Goal: Obtain resource: Download file/media

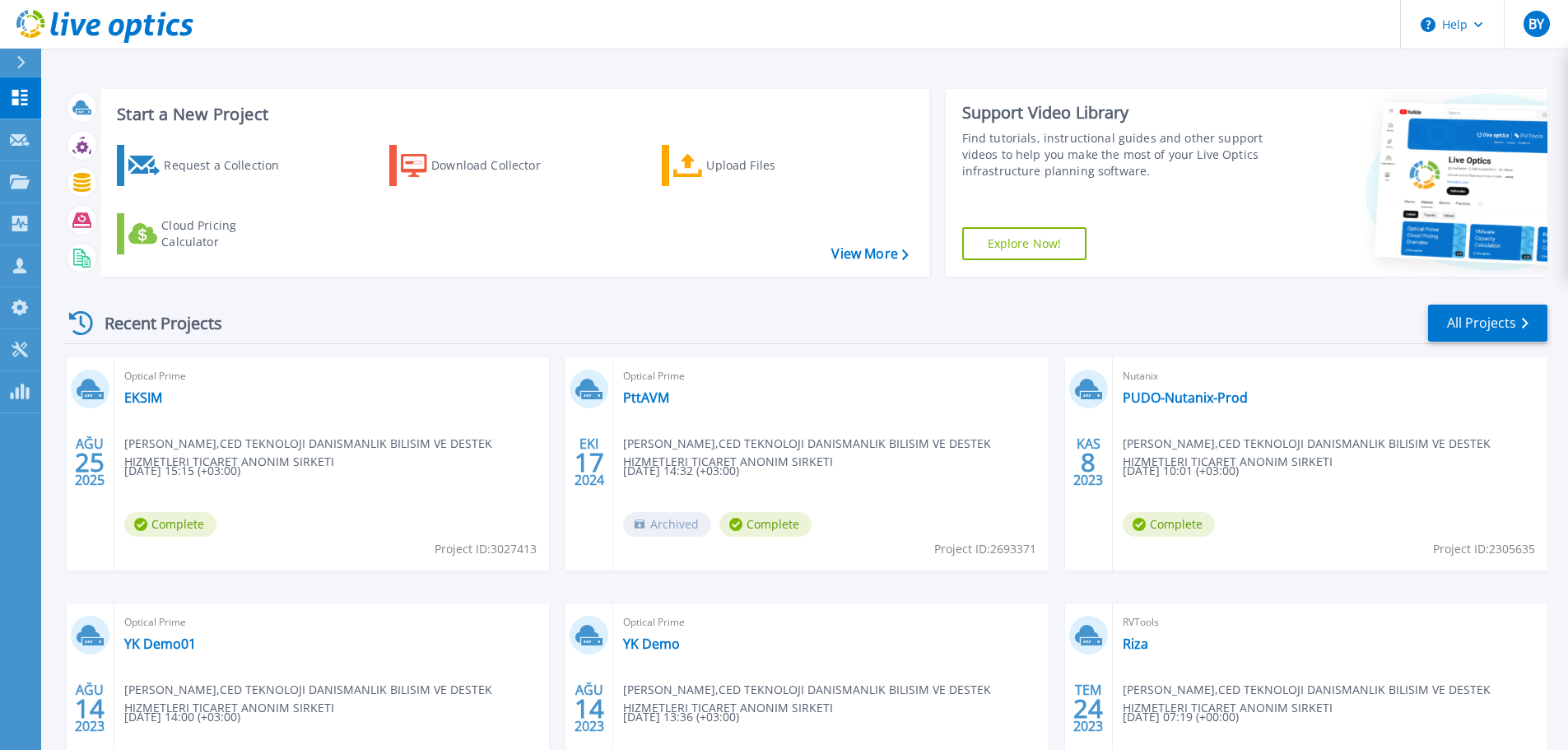
scroll to position [116, 0]
click at [142, 401] on link "EKSIM" at bounding box center [143, 397] width 38 height 17
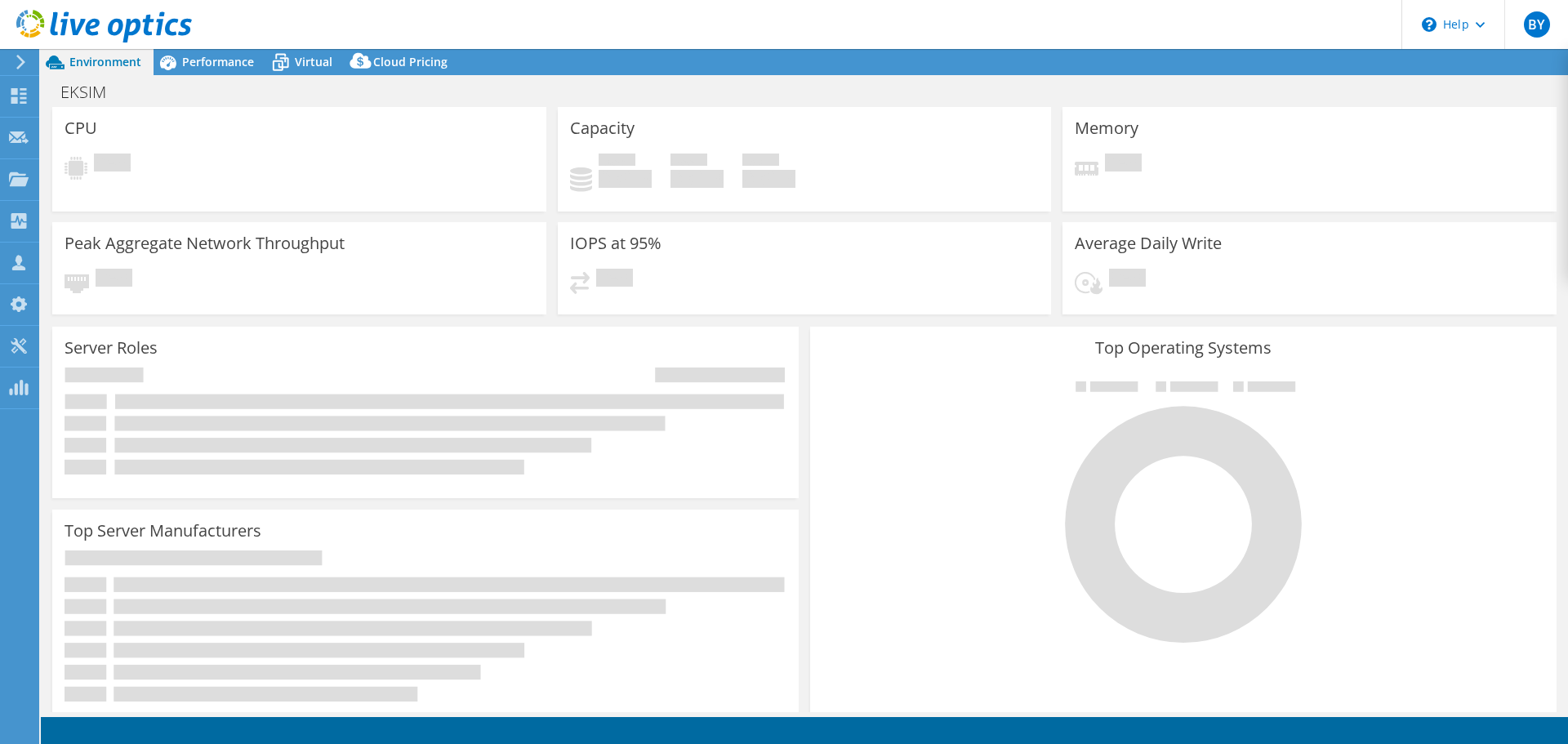
scroll to position [115, 0]
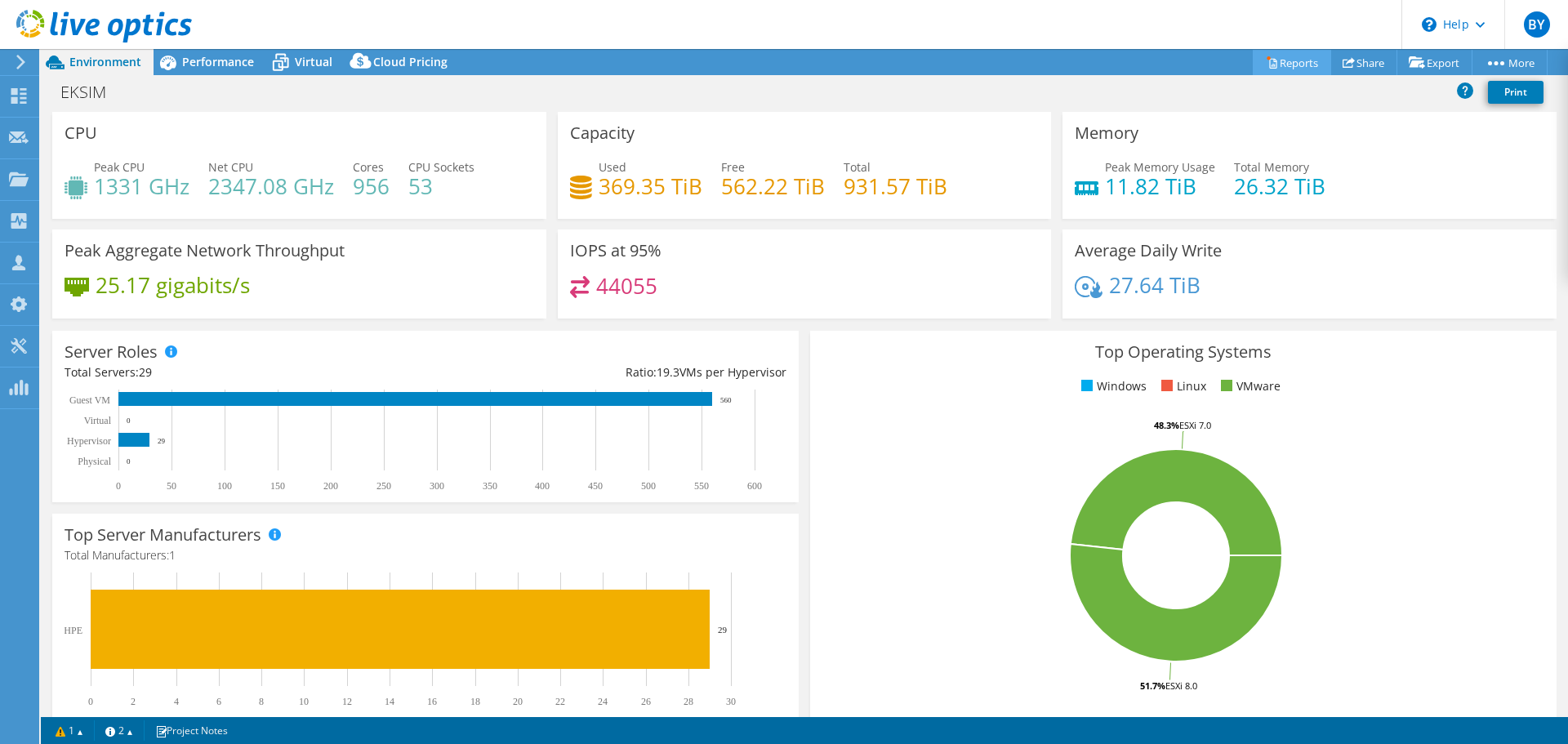
click at [1268, 63] on link "Reports" at bounding box center [1292, 62] width 78 height 25
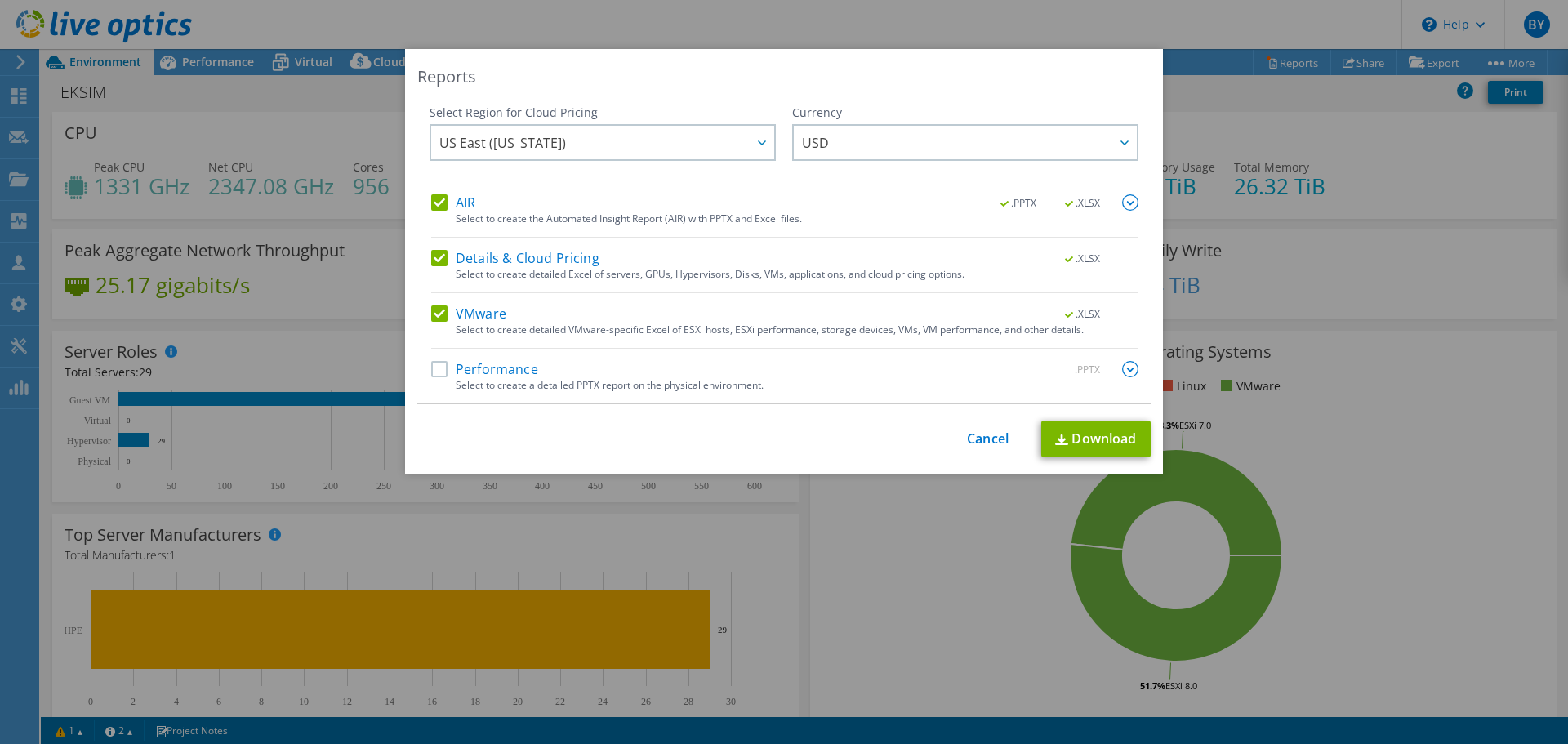
click at [440, 372] on label "Performance" at bounding box center [484, 369] width 107 height 17
click at [0, 0] on input "Performance" at bounding box center [0, 0] width 0 height 0
click at [1061, 150] on span "USD" at bounding box center [970, 142] width 335 height 33
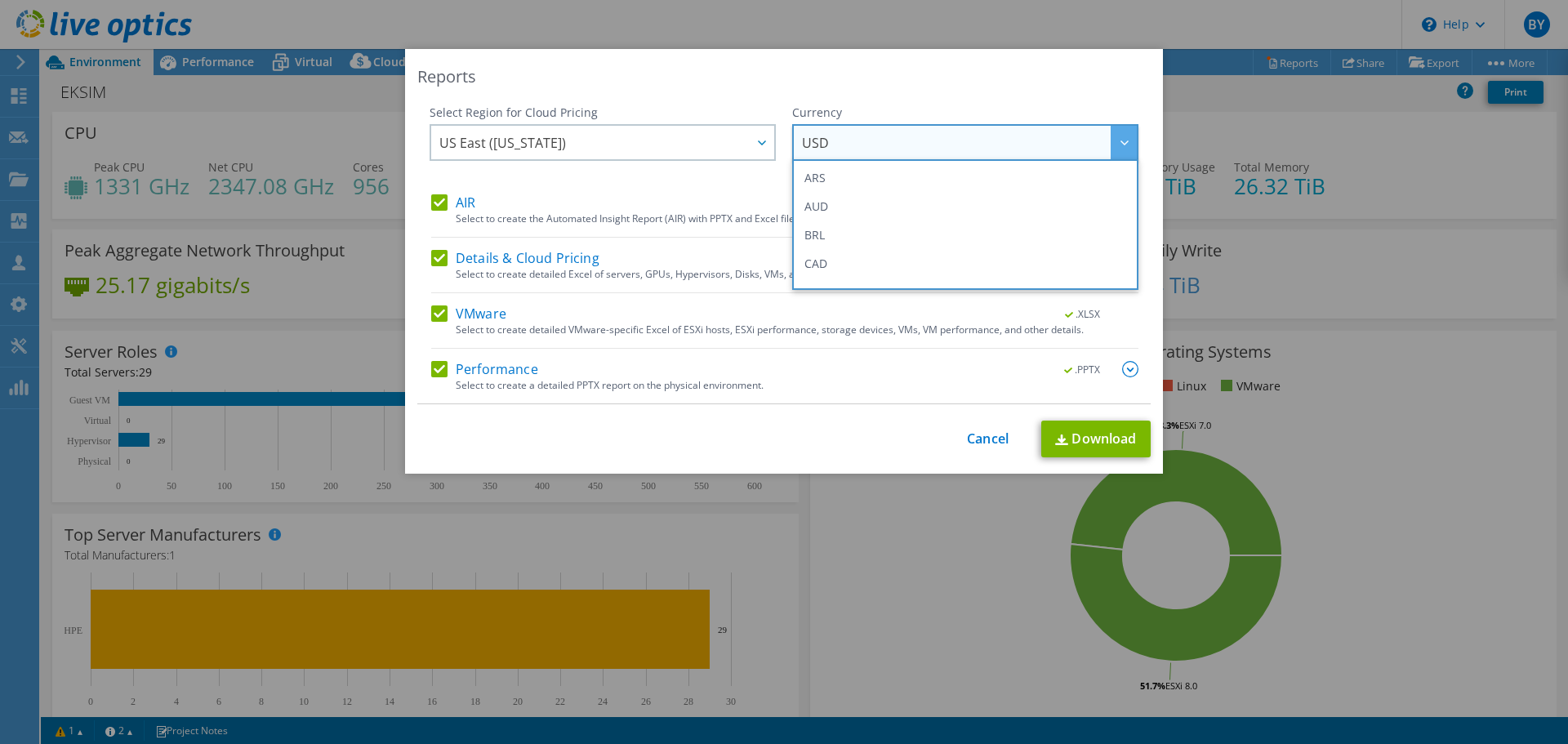
click at [1061, 150] on span "USD" at bounding box center [970, 142] width 335 height 33
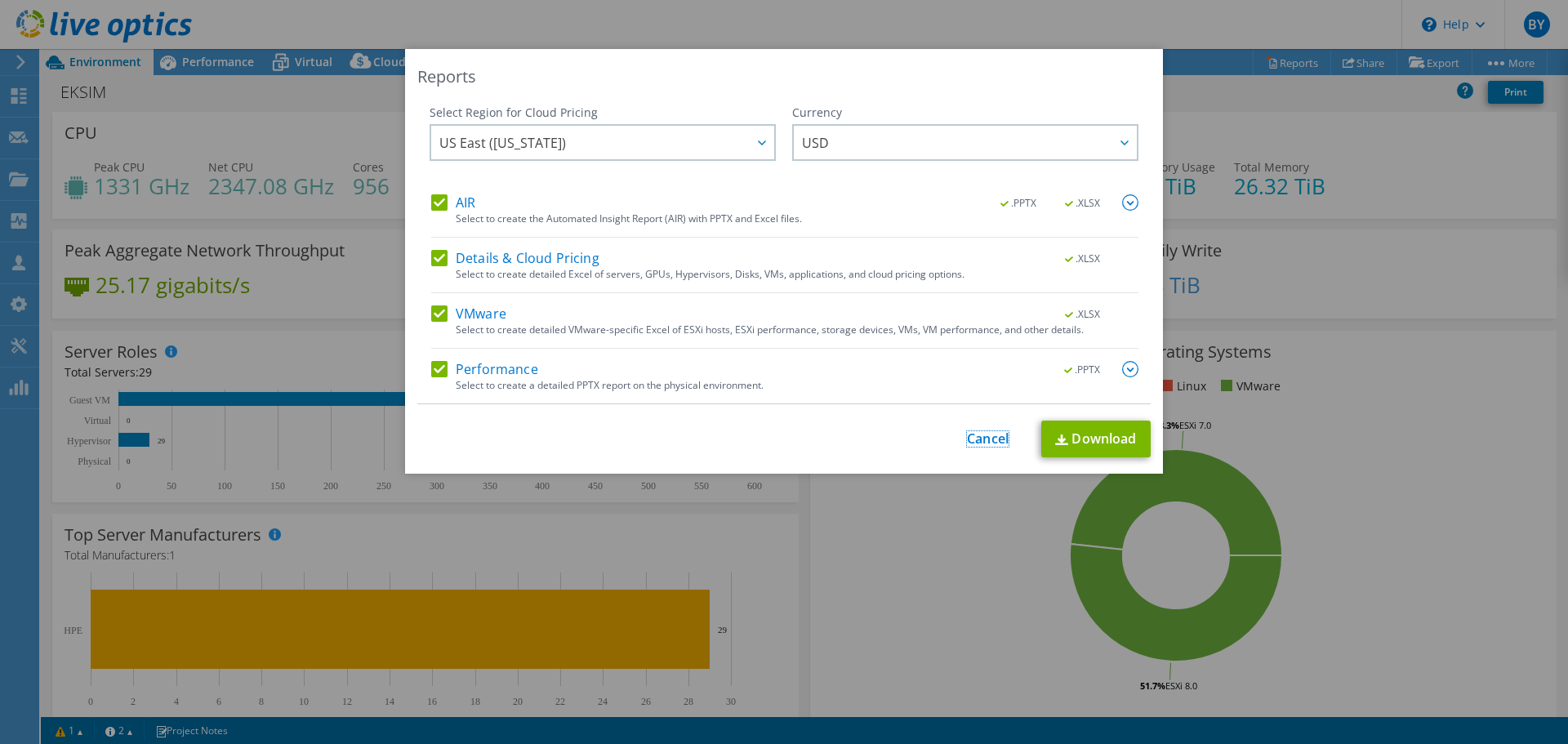
click at [979, 433] on link "Cancel" at bounding box center [988, 439] width 42 height 16
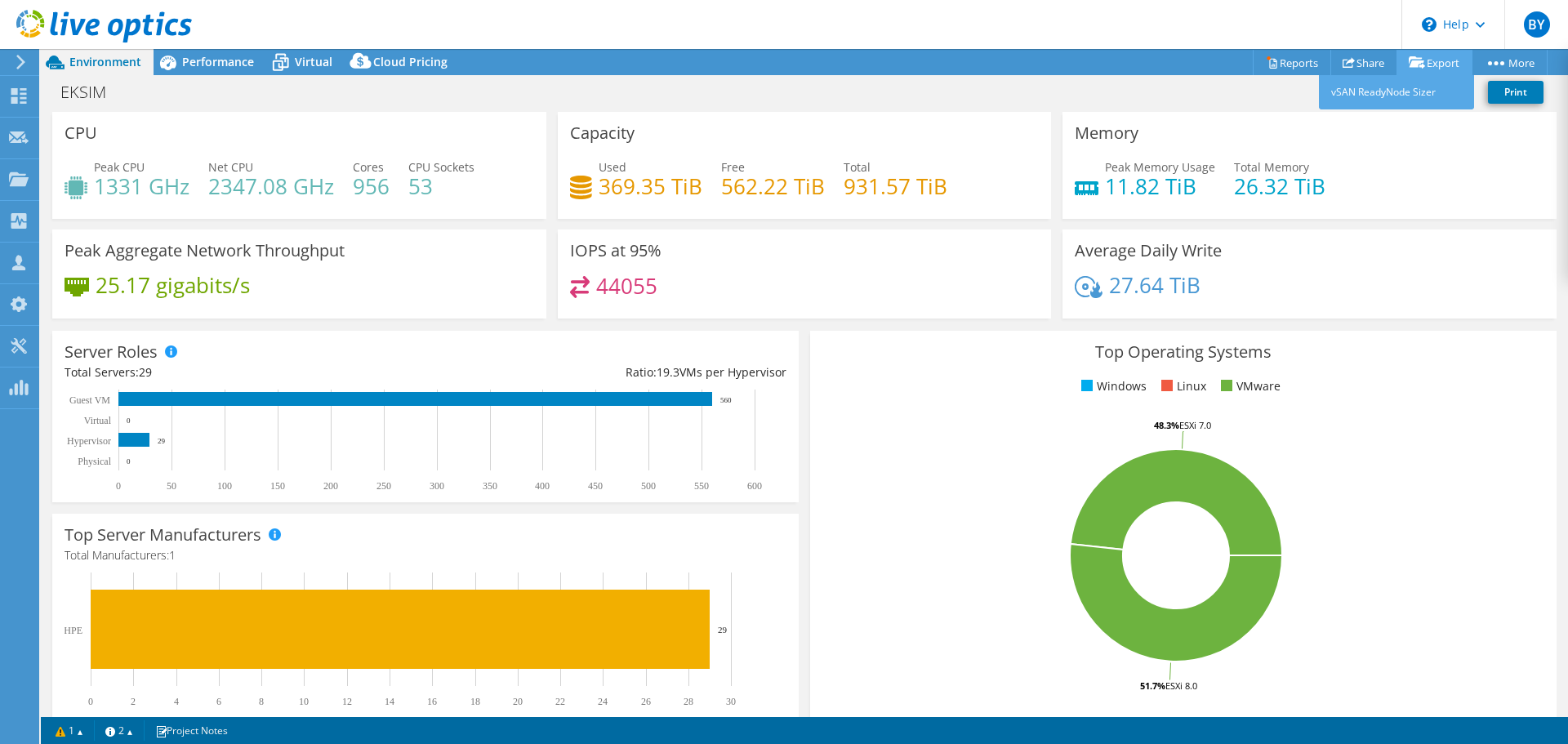
click at [1447, 65] on link "Export" at bounding box center [1434, 62] width 76 height 25
click at [1292, 63] on link "Reports" at bounding box center [1292, 62] width 78 height 25
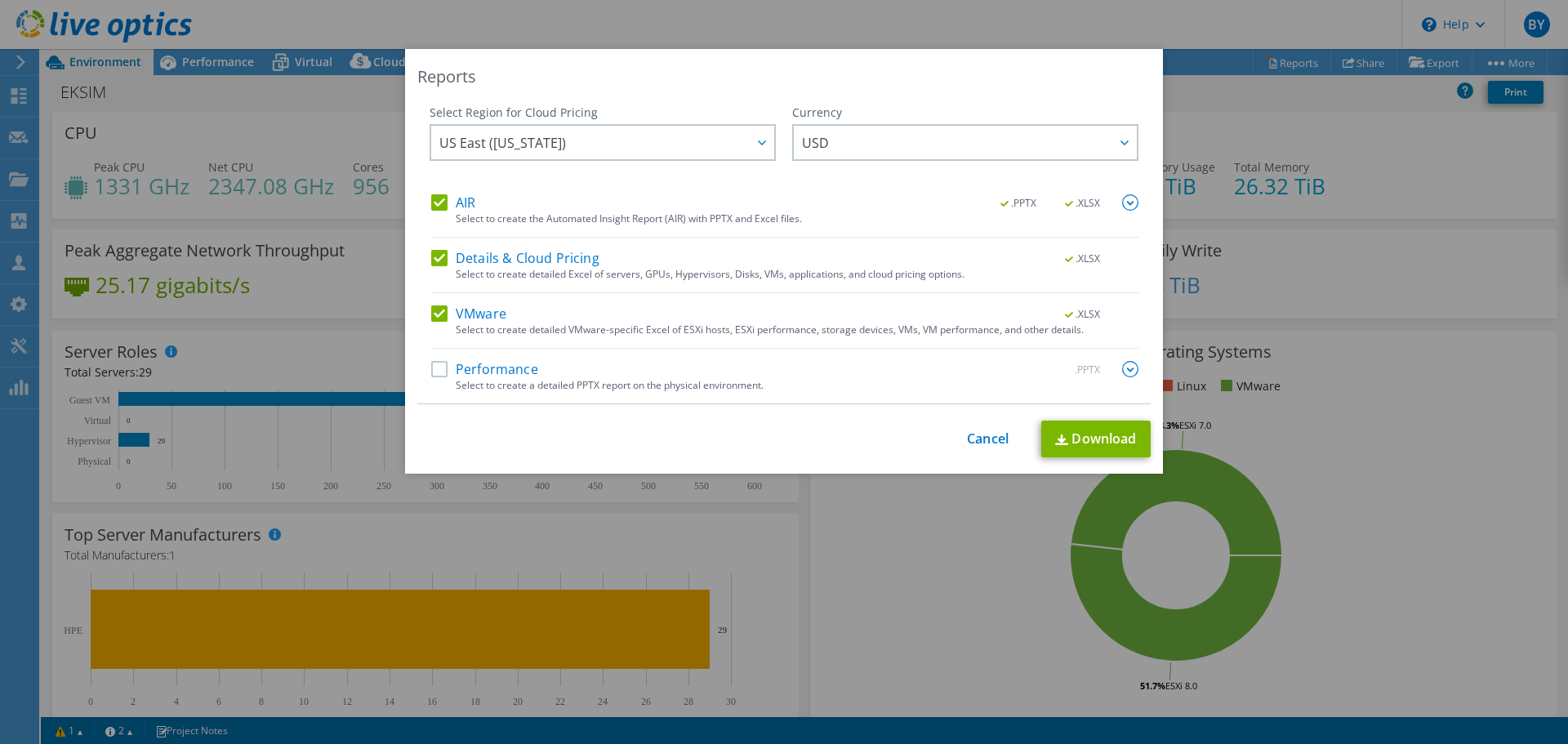
click at [484, 372] on label "Performance" at bounding box center [484, 369] width 107 height 17
click at [0, 0] on input "Performance" at bounding box center [0, 0] width 0 height 0
click at [1123, 370] on img at bounding box center [1130, 369] width 17 height 17
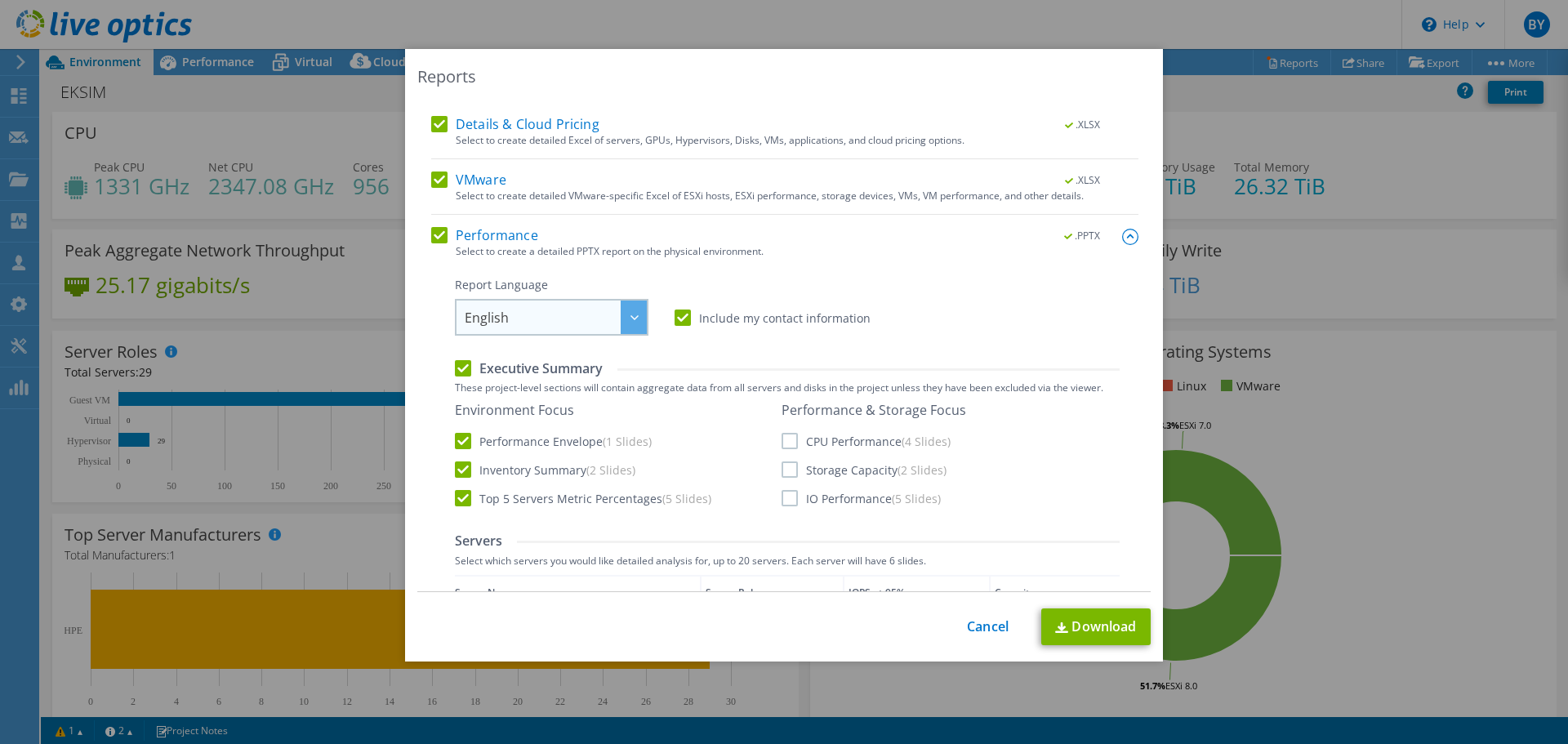
scroll to position [136, 0]
click at [623, 323] on div at bounding box center [633, 315] width 26 height 33
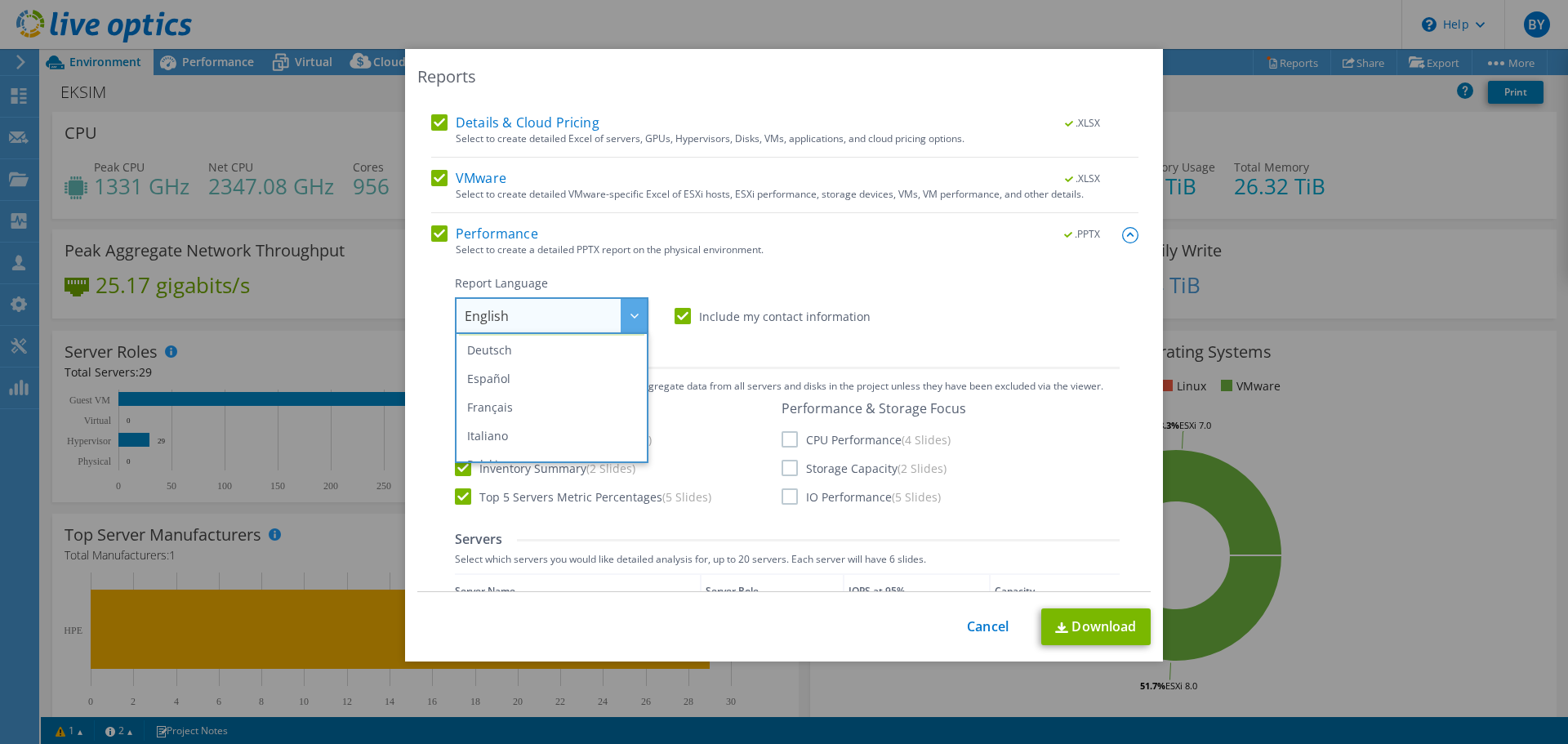
scroll to position [0, 0]
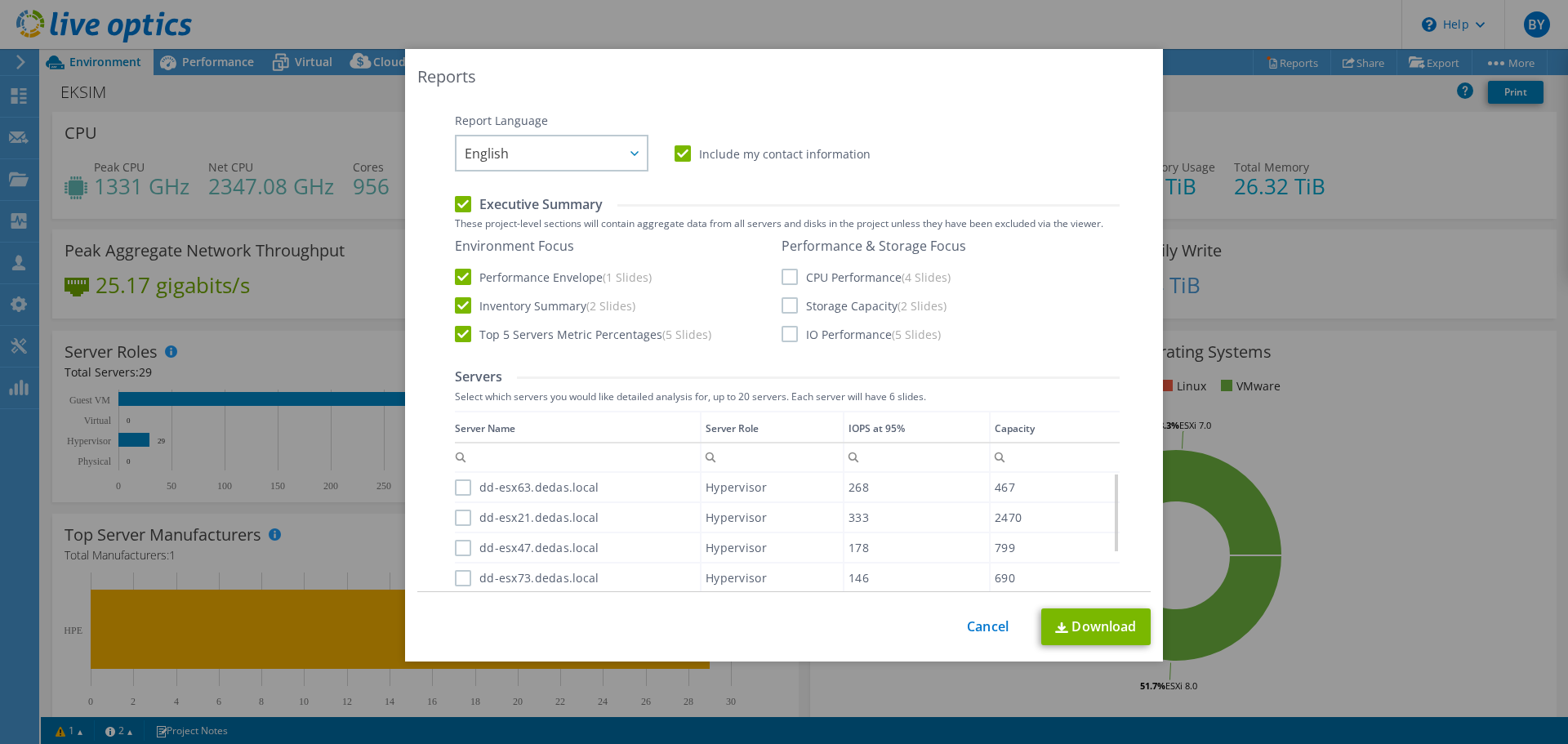
scroll to position [299, 0]
click at [788, 271] on label "CPU Performance (4 Slides)" at bounding box center [866, 275] width 169 height 17
click at [0, 0] on input "CPU Performance (4 Slides)" at bounding box center [0, 0] width 0 height 0
click at [785, 305] on label "Storage Capacity (2 Slides)" at bounding box center [863, 304] width 165 height 17
click at [0, 0] on input "Storage Capacity (2 Slides)" at bounding box center [0, 0] width 0 height 0
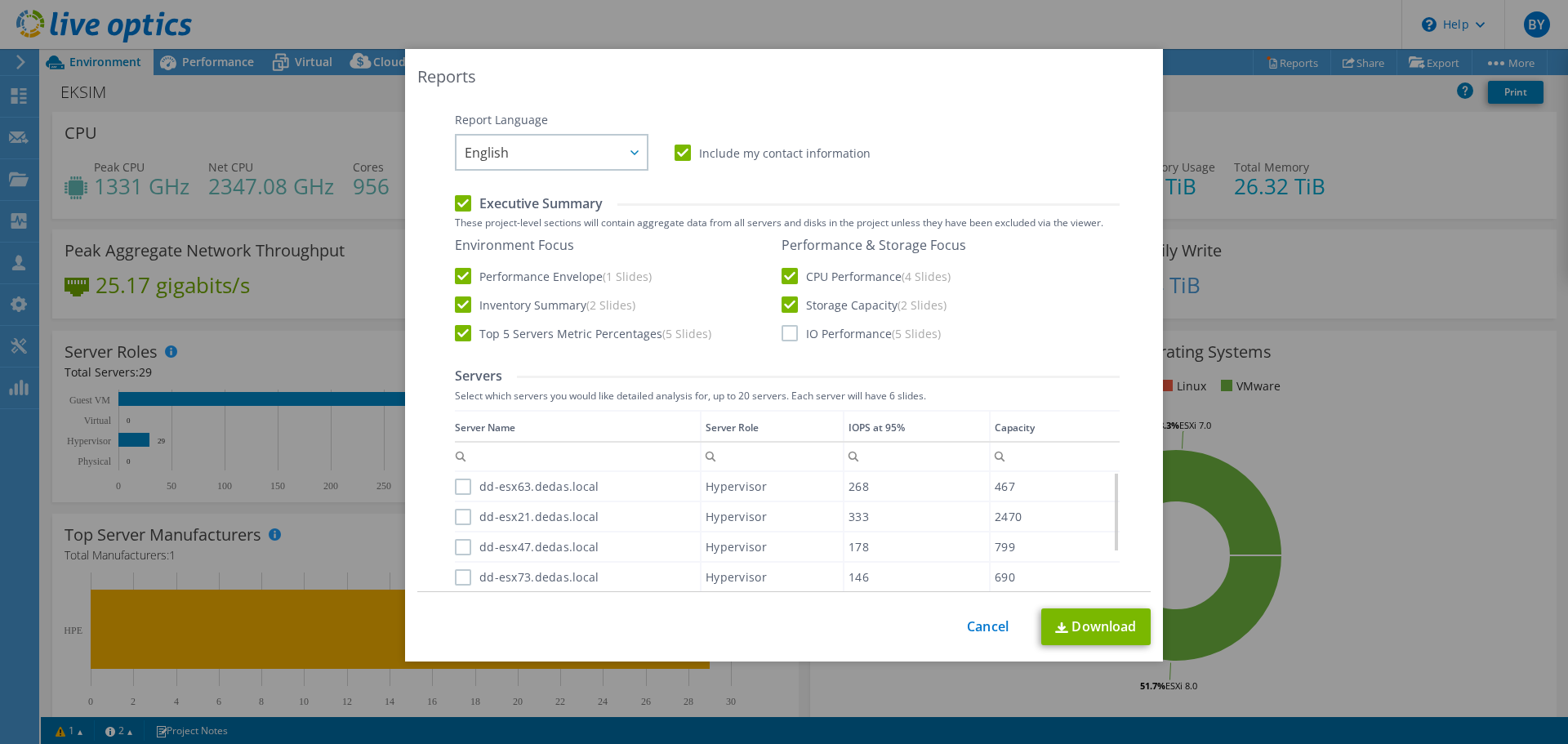
click at [785, 335] on label "IO Performance (5 Slides)" at bounding box center [861, 333] width 159 height 17
click at [0, 0] on input "IO Performance (5 Slides)" at bounding box center [0, 0] width 0 height 0
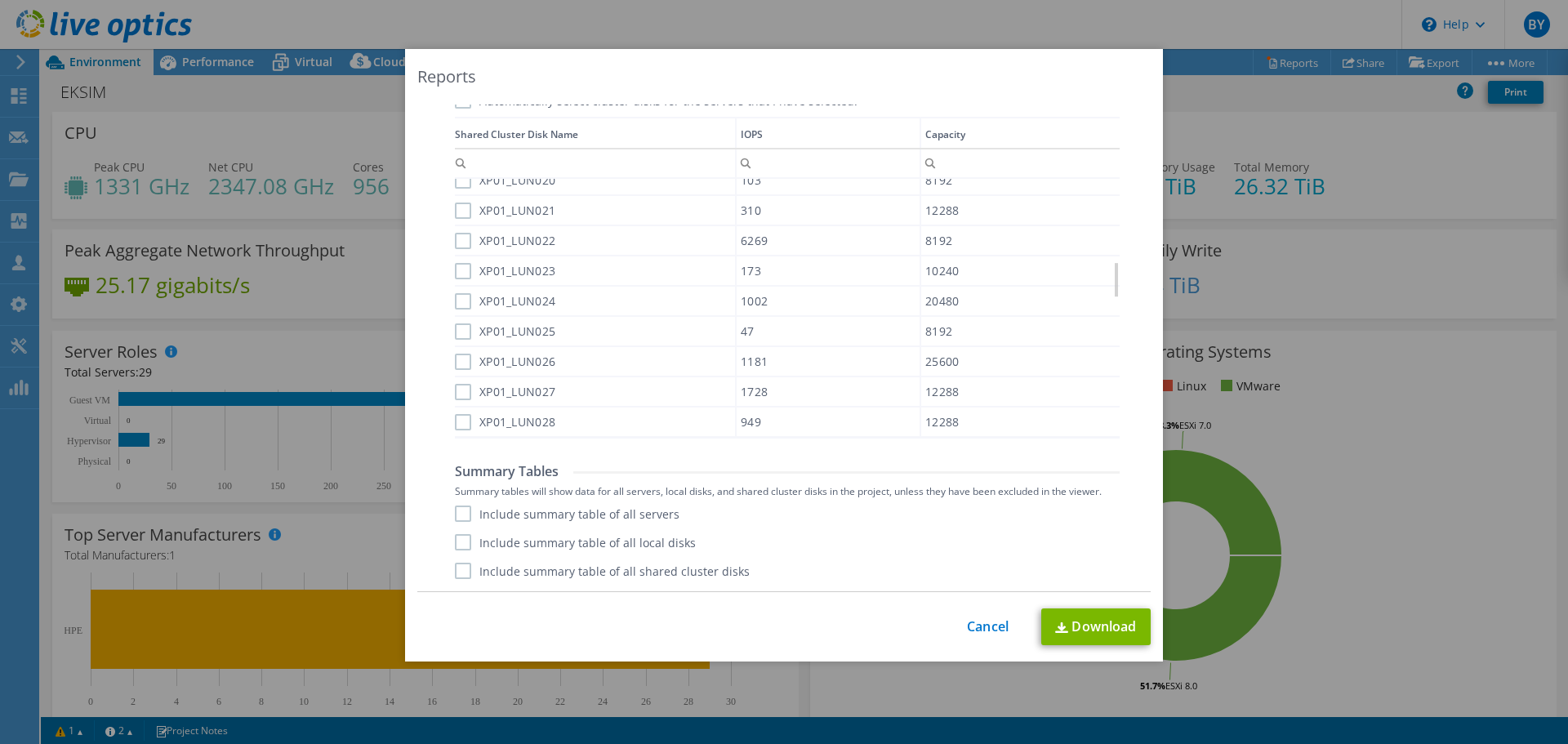
scroll to position [1559, 0]
click at [460, 509] on label "Include summary table of all servers" at bounding box center [567, 513] width 225 height 17
click at [0, 0] on input "Include summary table of all servers" at bounding box center [0, 0] width 0 height 0
click at [458, 542] on label "Include summary table of all local disks" at bounding box center [575, 542] width 241 height 17
click at [0, 0] on input "Include summary table of all local disks" at bounding box center [0, 0] width 0 height 0
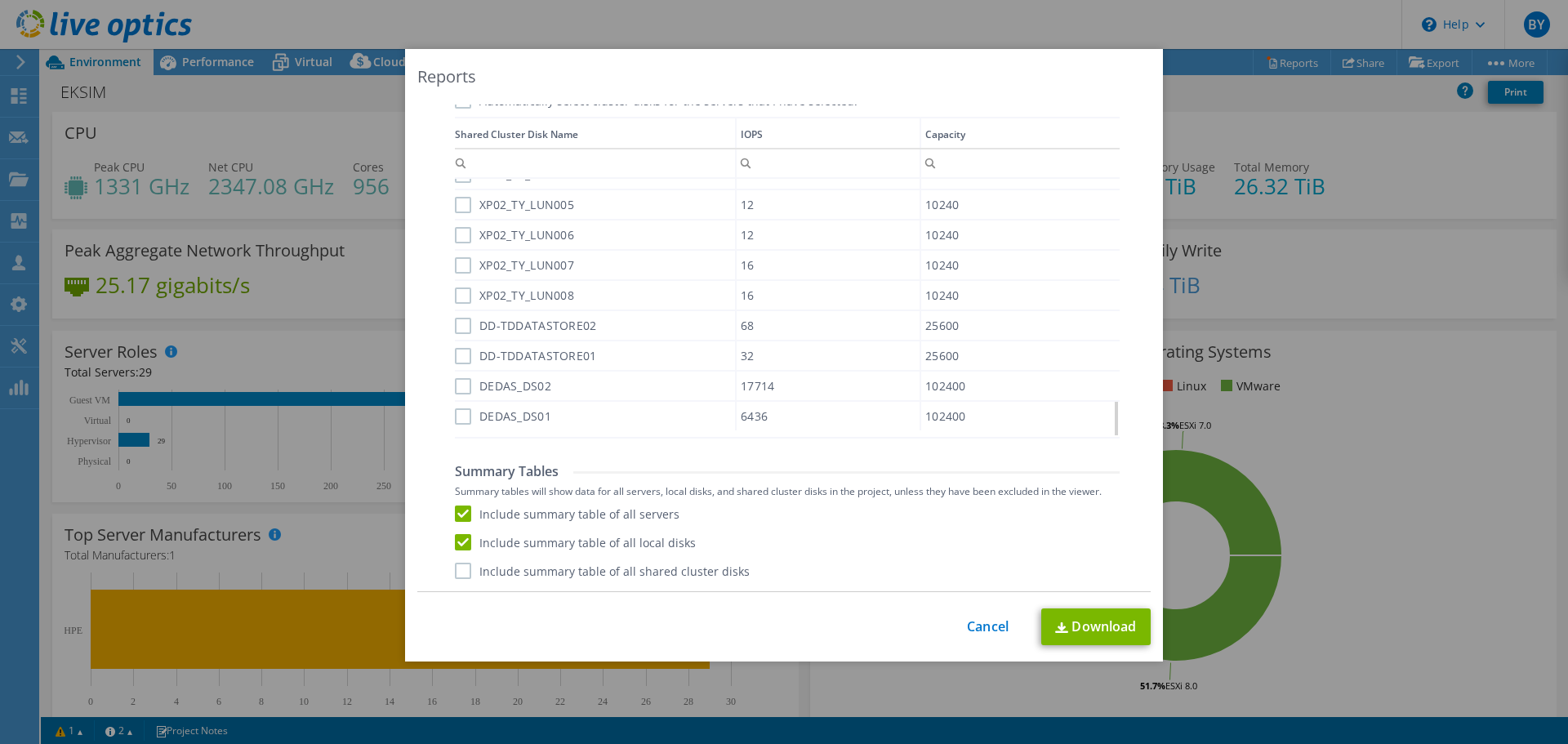
click at [457, 575] on label "Include summary table of all shared cluster disks" at bounding box center [602, 571] width 294 height 17
click at [0, 0] on input "Include summary table of all shared cluster disks" at bounding box center [0, 0] width 0 height 0
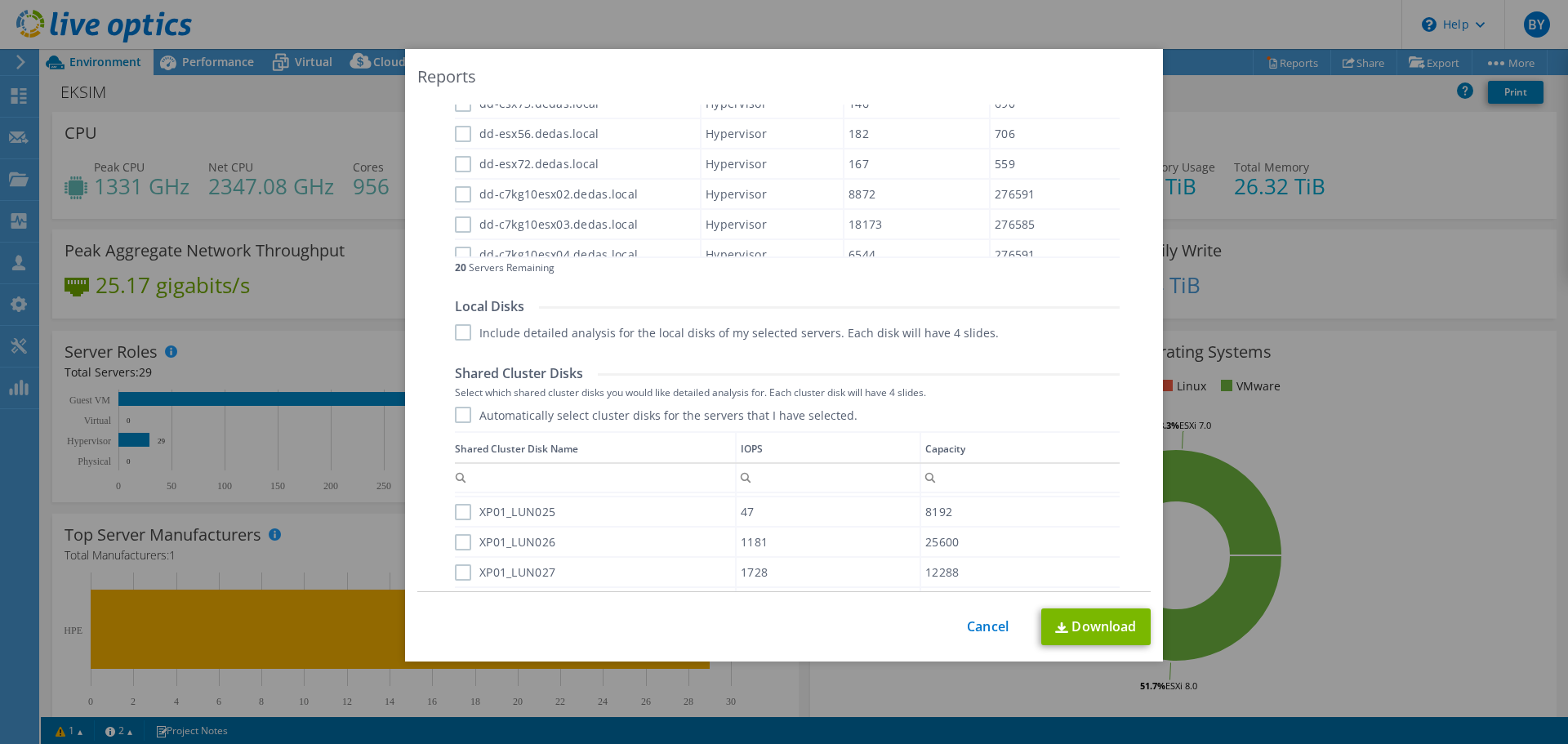
scroll to position [763, 0]
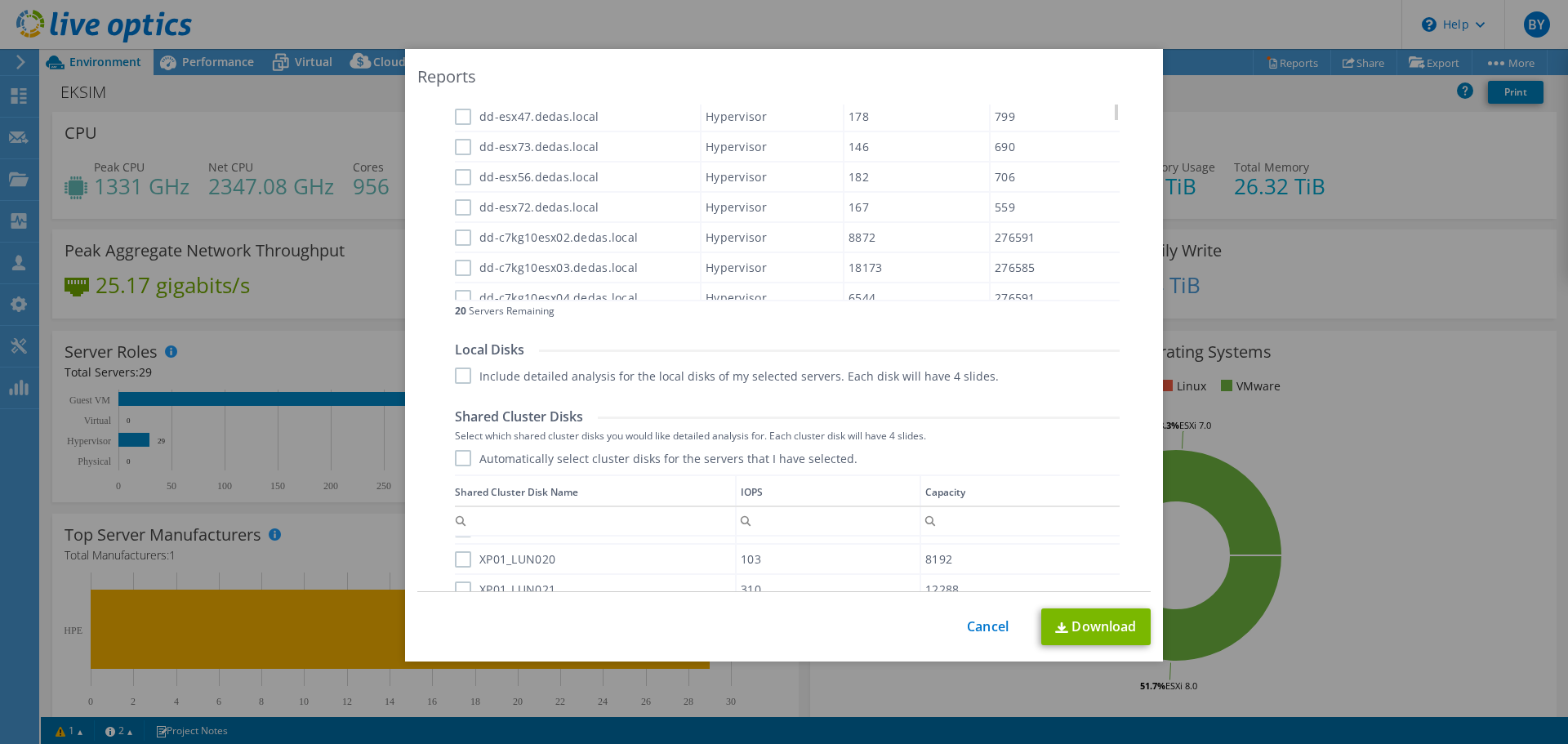
click at [455, 463] on label "Automatically select cluster disks for the servers that I have selected." at bounding box center [656, 458] width 402 height 17
click at [0, 0] on input "Automatically select cluster disks for the servers that I have selected." at bounding box center [0, 0] width 0 height 0
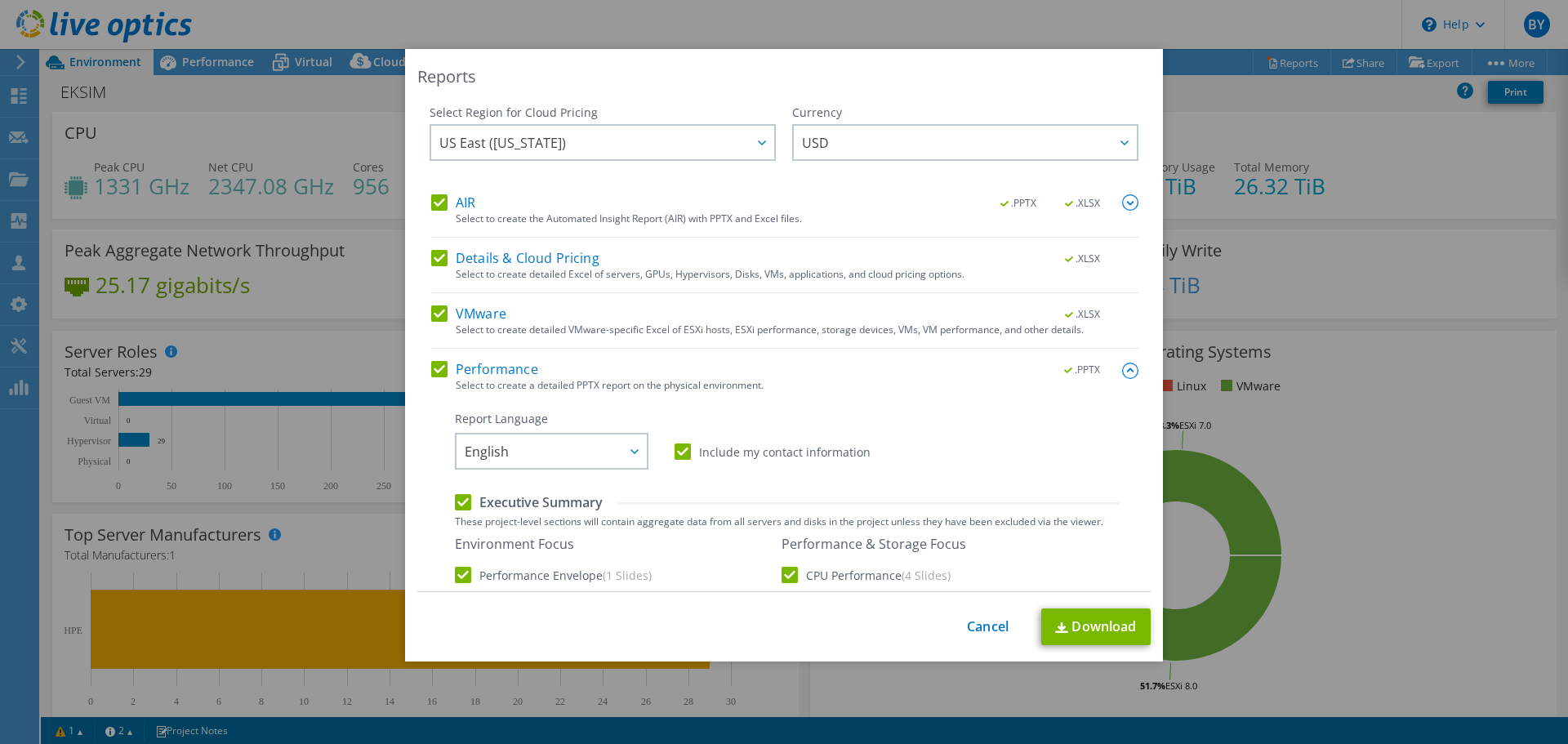
click at [1080, 648] on div "Reports Select Region for Cloud Pricing Asia Pacific ([GEOGRAPHIC_DATA]) [GEOGR…" at bounding box center [784, 355] width 758 height 612
click at [1081, 639] on link "Download" at bounding box center [1096, 626] width 110 height 37
click at [1242, 97] on div "Reports Select Region for Cloud Pricing Asia Pacific ([GEOGRAPHIC_DATA]) [GEOGR…" at bounding box center [784, 371] width 1568 height 646
